Goal: Complete application form

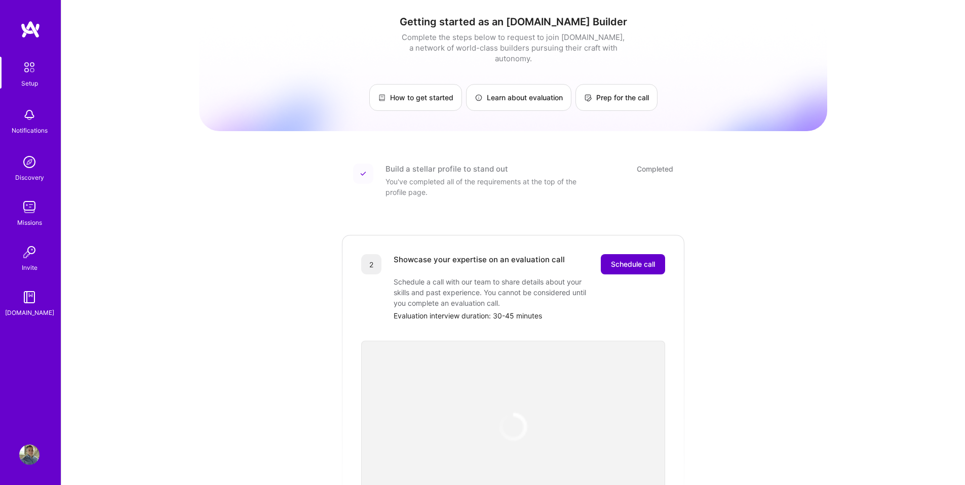
click at [618, 259] on button "Schedule call" at bounding box center [633, 264] width 64 height 20
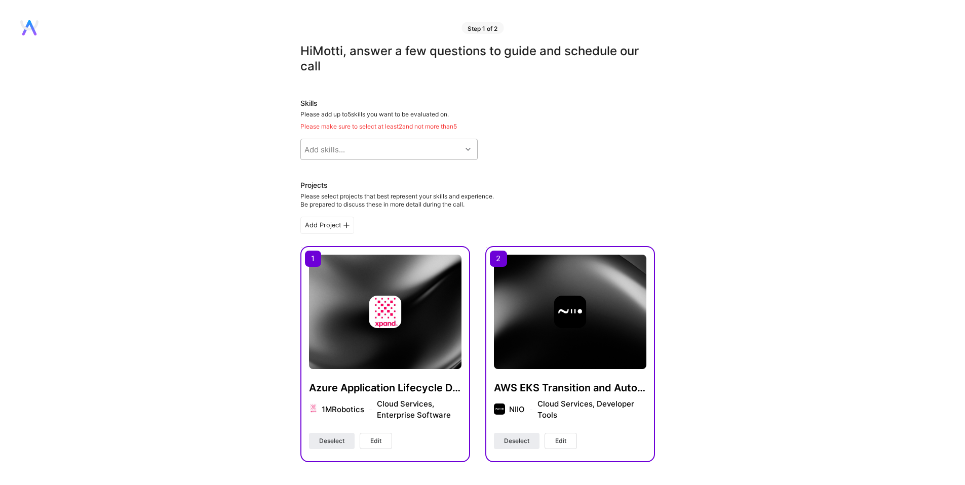
click at [320, 147] on div "Add skills..." at bounding box center [324, 149] width 41 height 11
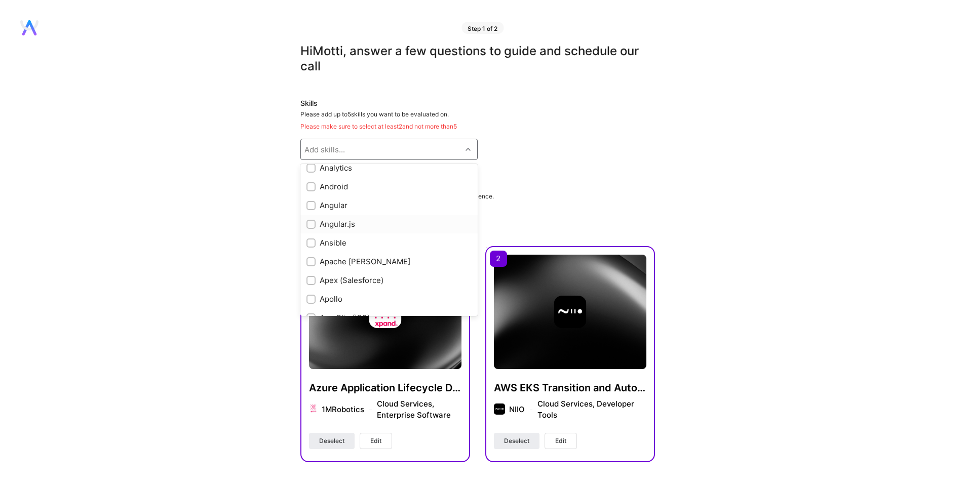
scroll to position [459, 0]
click at [308, 243] on input "checkbox" at bounding box center [311, 241] width 7 height 7
checkbox input "true"
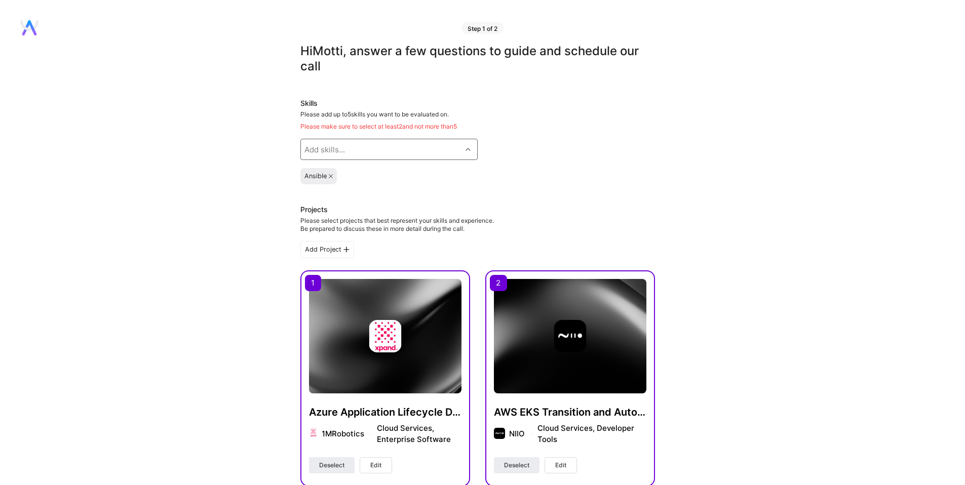
click at [322, 151] on div "Add skills..." at bounding box center [324, 149] width 41 height 11
type input "terr"
click at [330, 177] on div "Terraform" at bounding box center [388, 175] width 165 height 11
checkbox input "true"
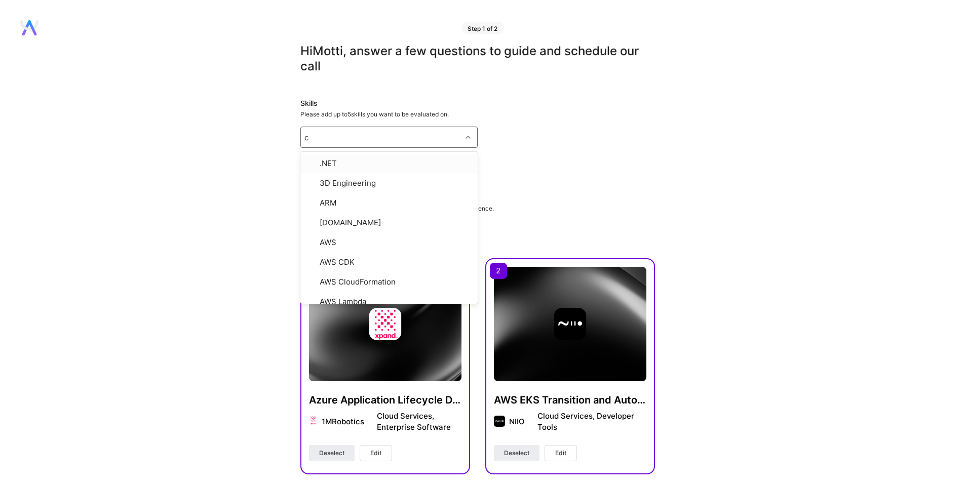
type input "ci"
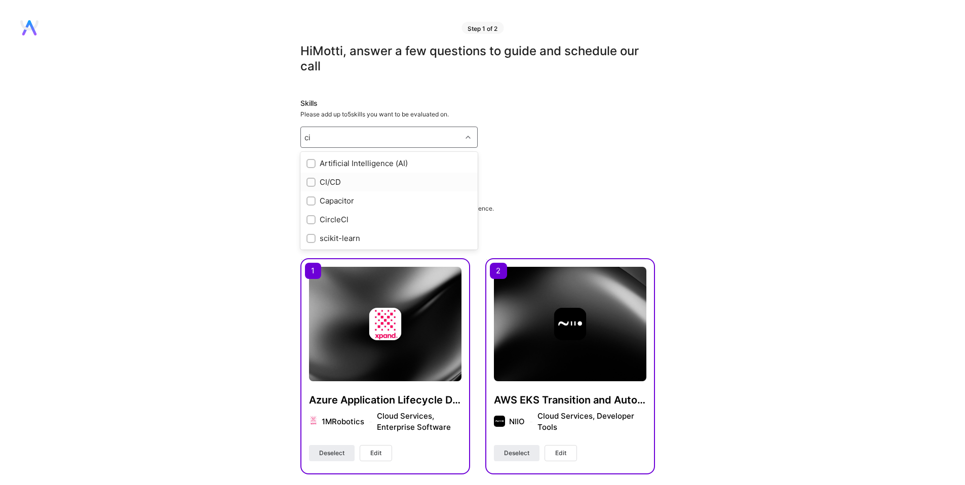
click at [314, 182] on div at bounding box center [310, 182] width 9 height 9
click at [353, 137] on div "Add skills..." at bounding box center [381, 137] width 161 height 20
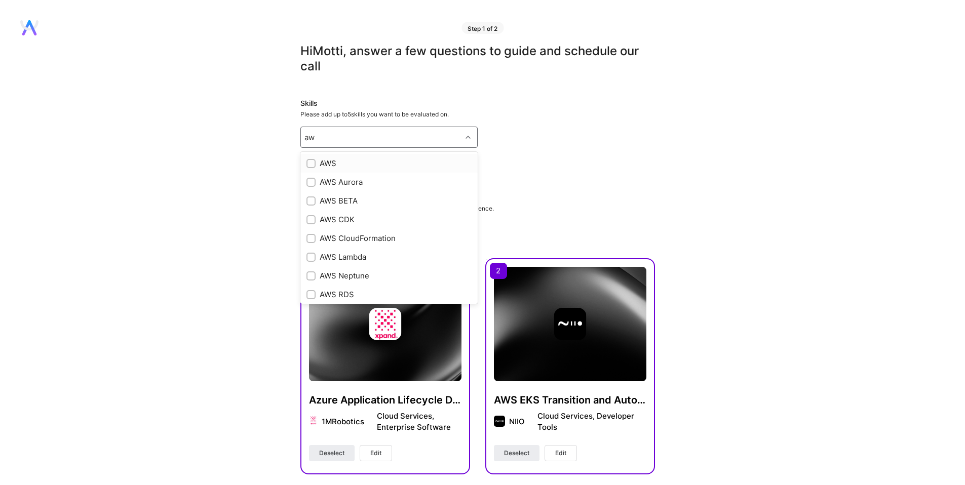
type input "aws"
click at [328, 165] on div "AWS" at bounding box center [388, 163] width 165 height 11
checkbox input "true"
click at [337, 138] on div "Add skills..." at bounding box center [324, 137] width 41 height 11
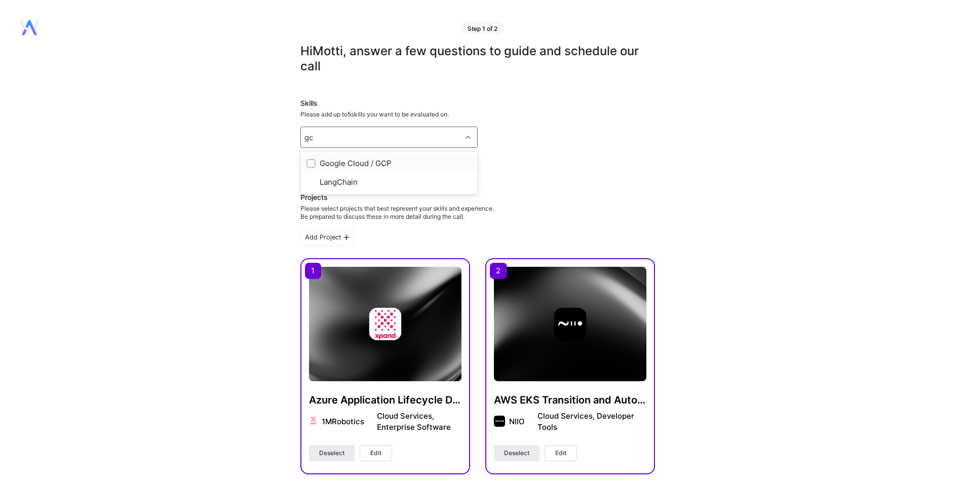
type input "gcp"
click at [340, 168] on div "Google Cloud / GCP" at bounding box center [388, 163] width 165 height 11
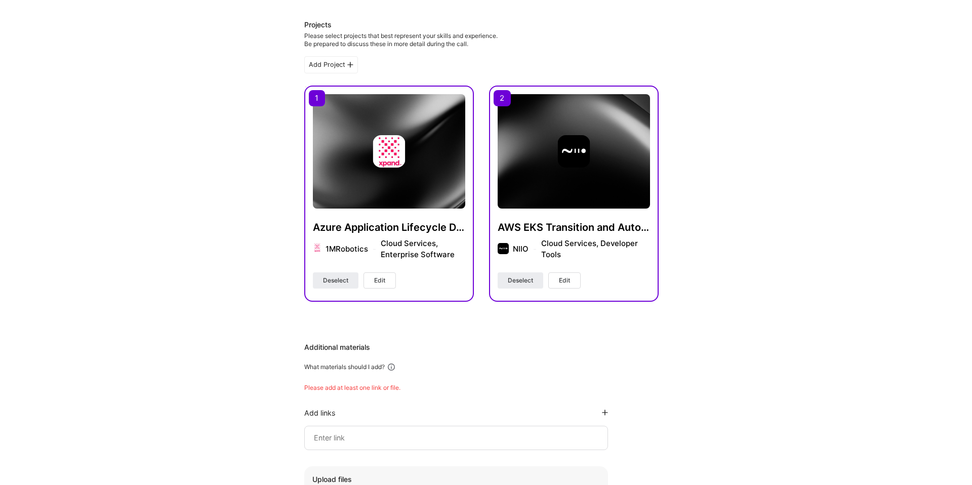
scroll to position [142, 0]
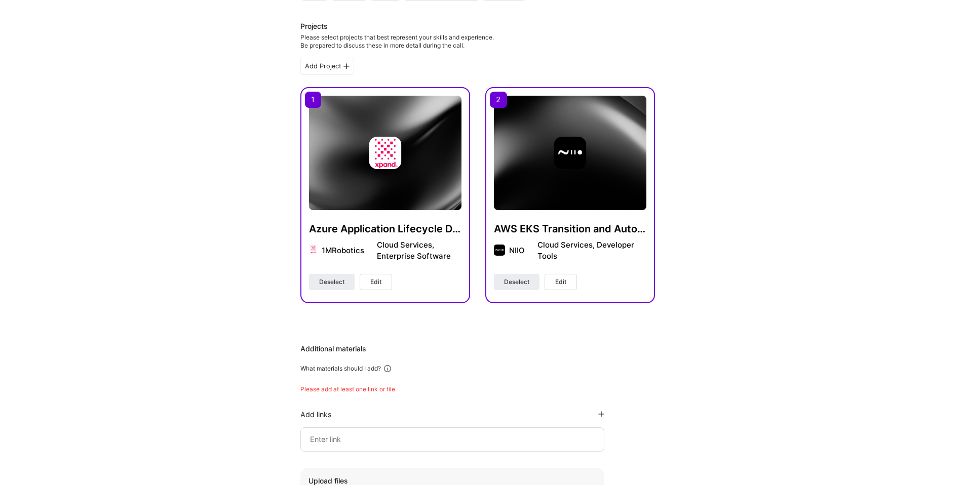
click at [329, 68] on div "Add Project" at bounding box center [327, 66] width 54 height 17
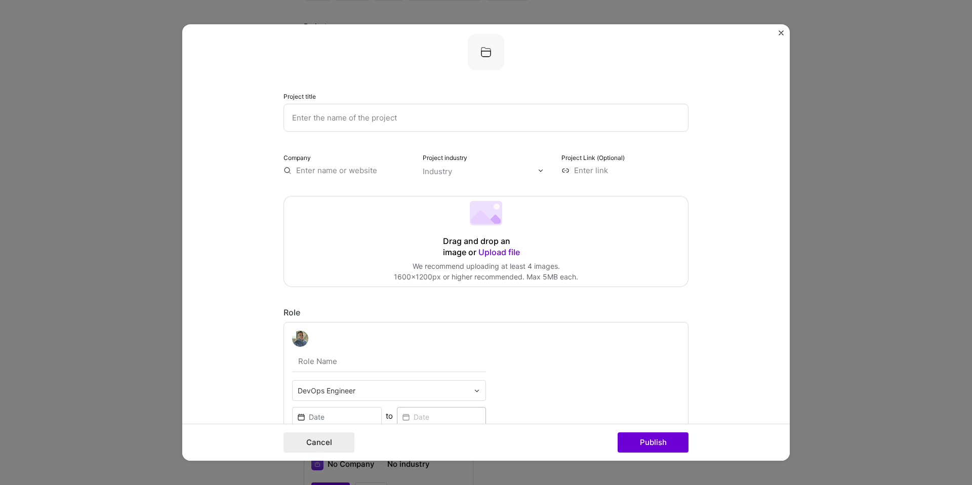
scroll to position [0, 0]
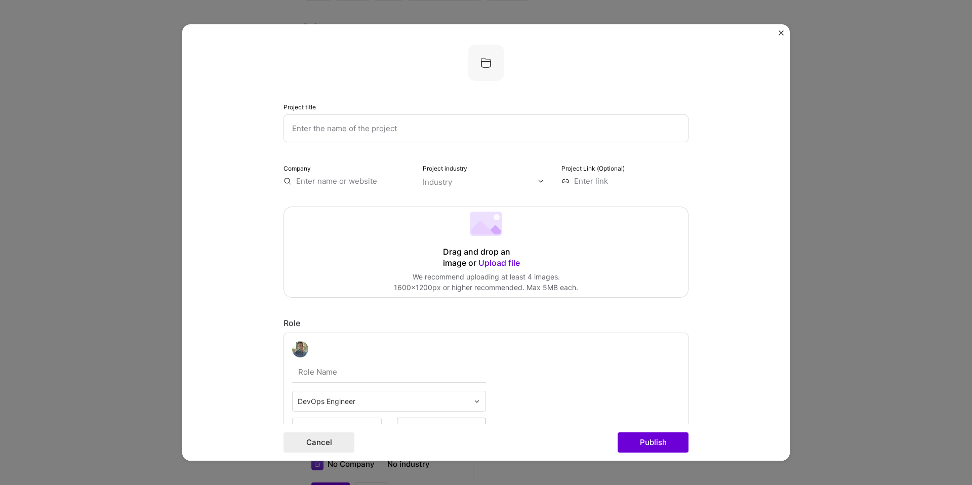
click at [480, 66] on img at bounding box center [486, 63] width 36 height 36
click at [780, 31] on img "Close" at bounding box center [781, 32] width 5 height 5
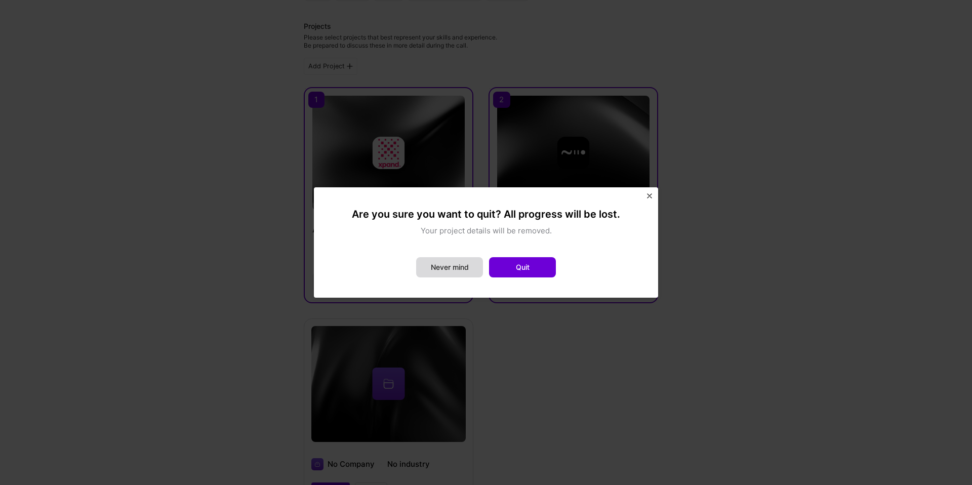
click at [447, 272] on button "Never mind" at bounding box center [449, 267] width 67 height 20
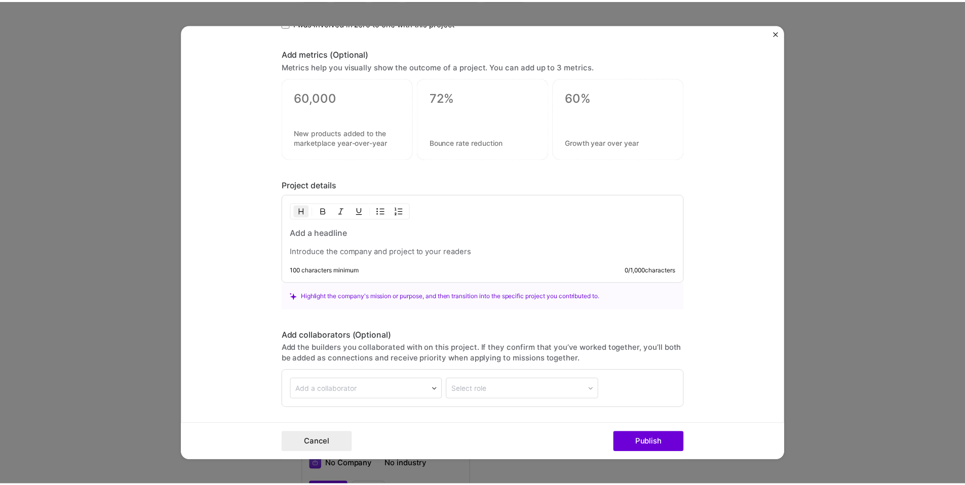
scroll to position [676, 0]
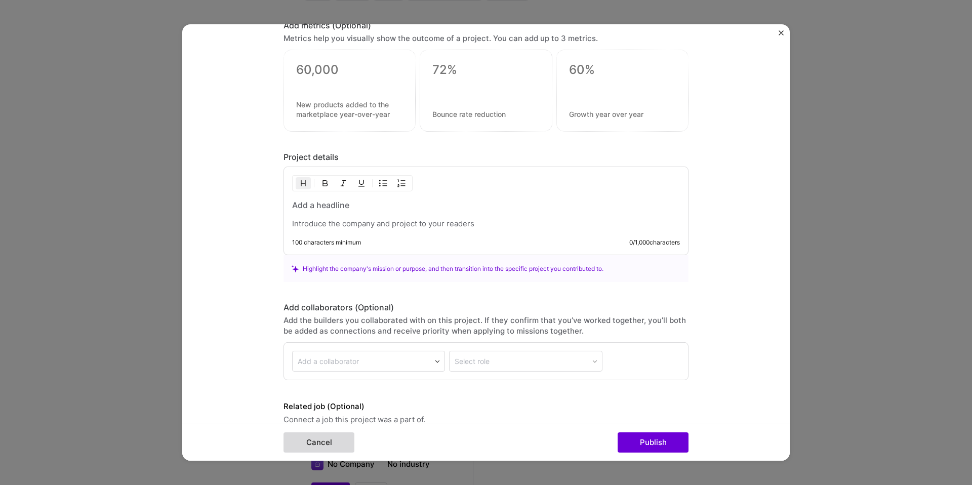
click at [324, 442] on button "Cancel" at bounding box center [319, 442] width 71 height 20
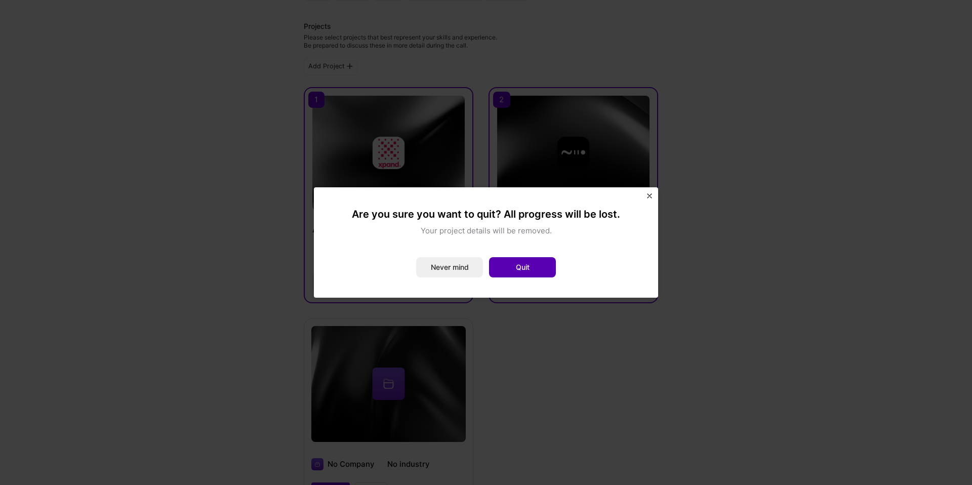
click at [506, 267] on button "Quit" at bounding box center [522, 267] width 67 height 20
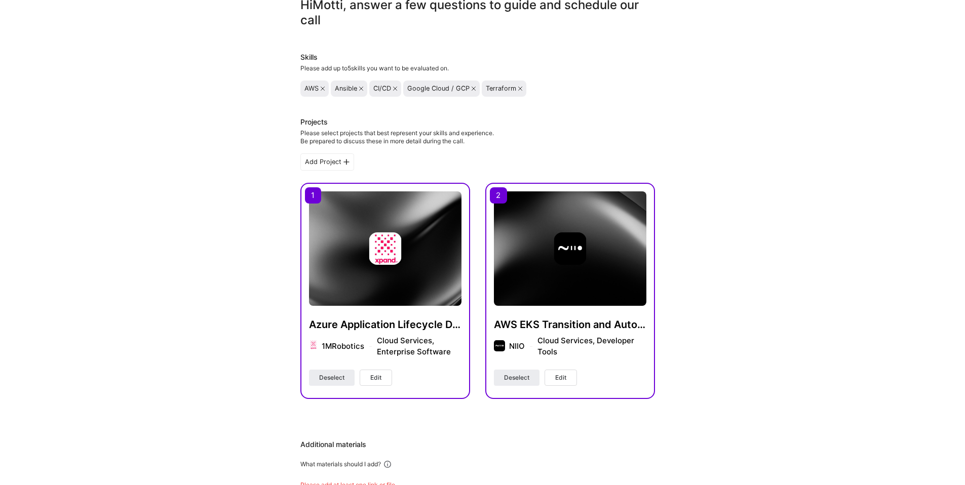
scroll to position [0, 0]
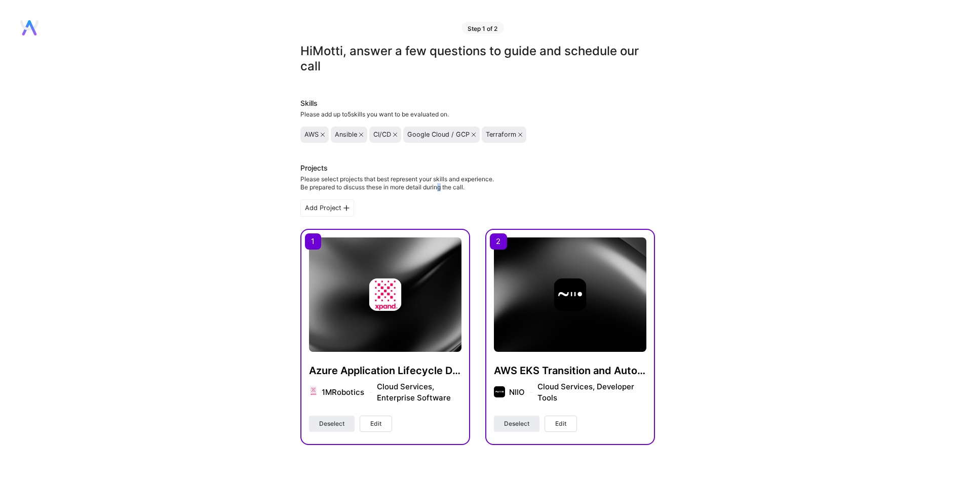
click at [441, 186] on div "Please select projects that best represent your skills and experience. Be prepa…" at bounding box center [396, 183] width 193 height 16
click at [440, 186] on div "Please select projects that best represent your skills and experience. Be prepa…" at bounding box center [396, 183] width 193 height 16
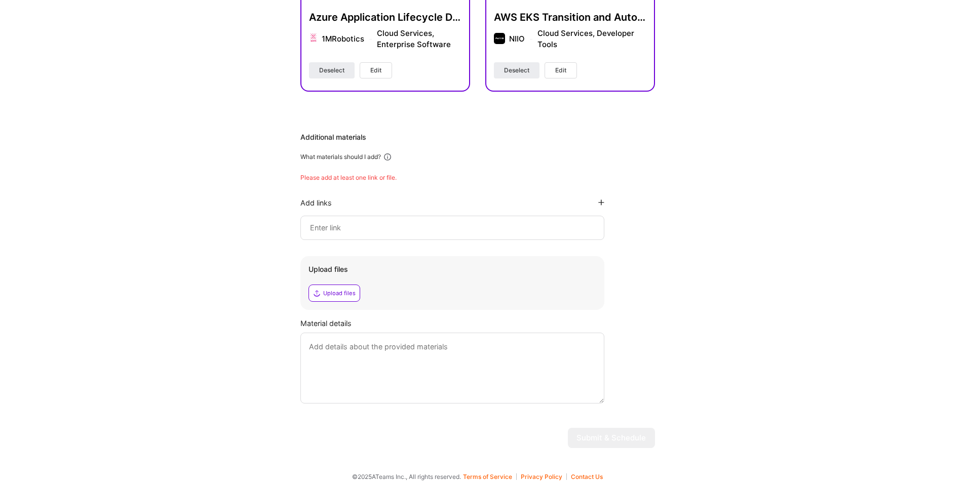
scroll to position [355, 0]
click at [356, 221] on input at bounding box center [452, 226] width 287 height 12
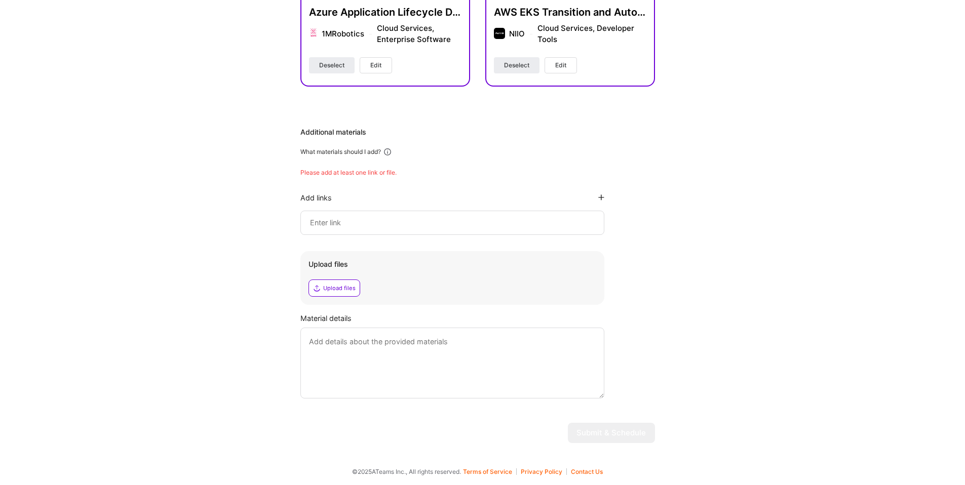
click at [370, 221] on input at bounding box center [452, 223] width 287 height 12
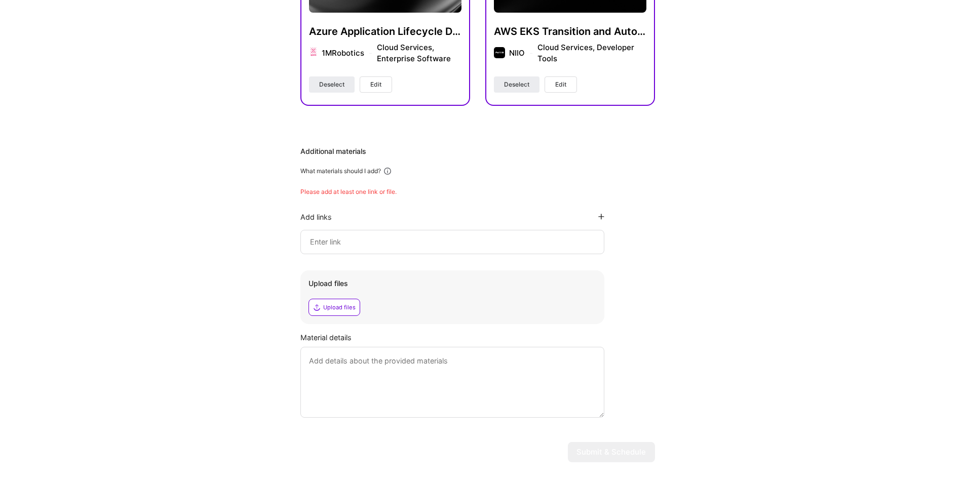
scroll to position [346, 0]
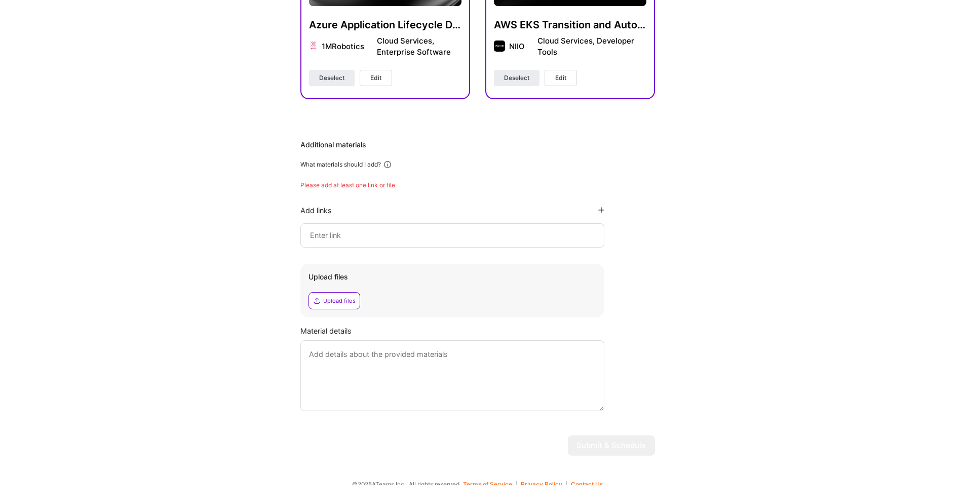
click at [426, 234] on input at bounding box center [452, 235] width 287 height 12
click at [350, 367] on textarea at bounding box center [452, 375] width 304 height 71
click at [390, 234] on input at bounding box center [452, 235] width 287 height 12
